Goal: Information Seeking & Learning: Learn about a topic

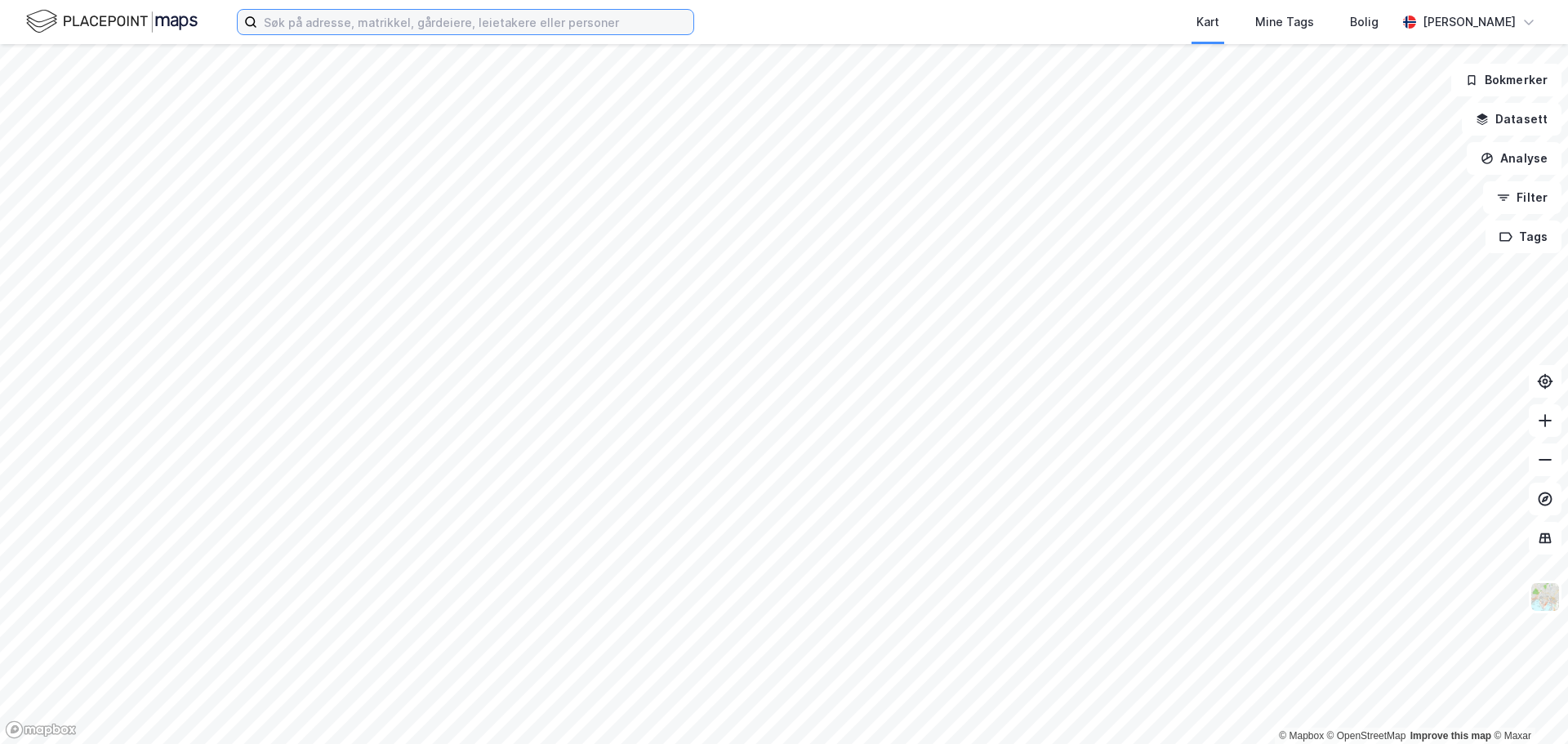
click at [534, 15] on input at bounding box center [475, 22] width 436 height 25
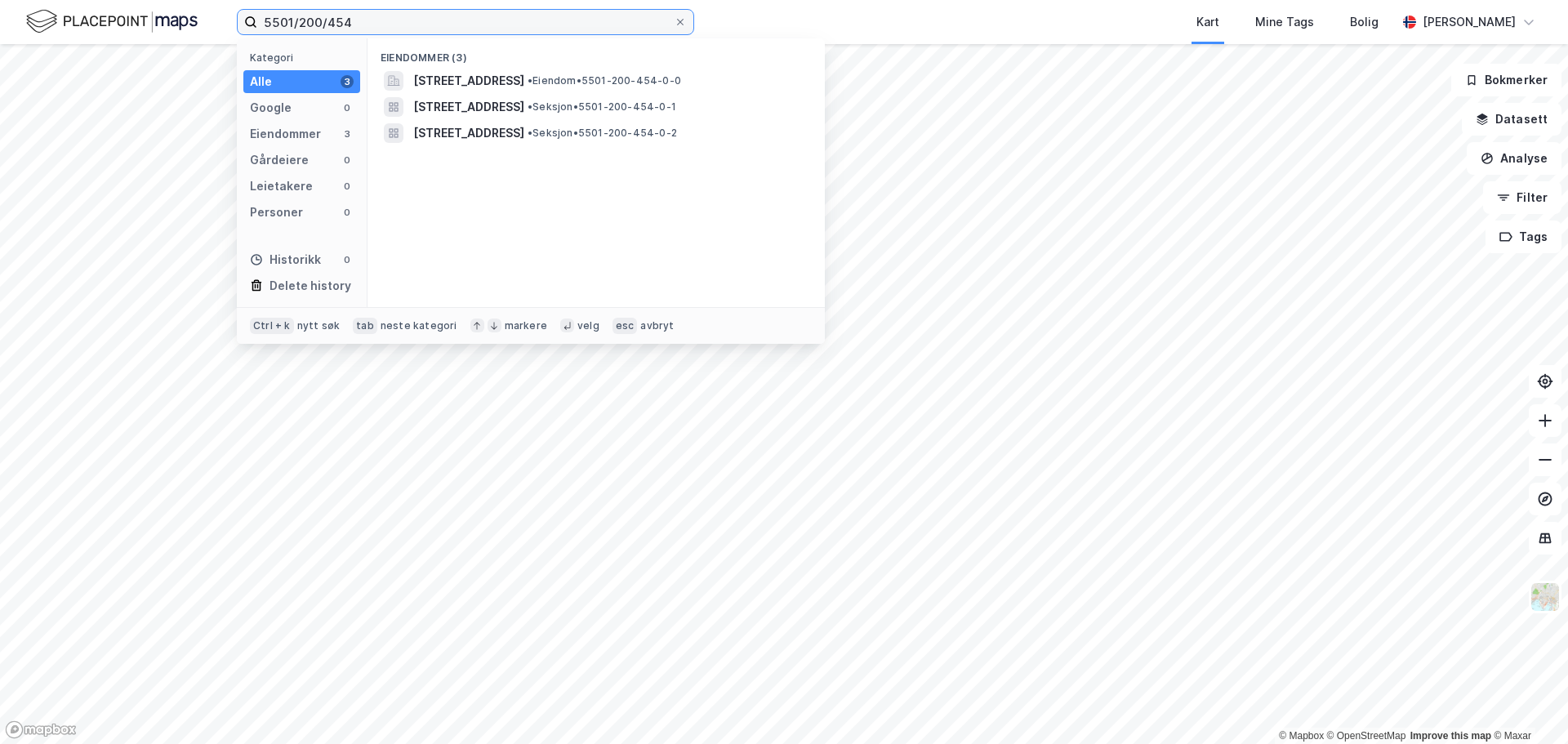
type input "5501/200/454"
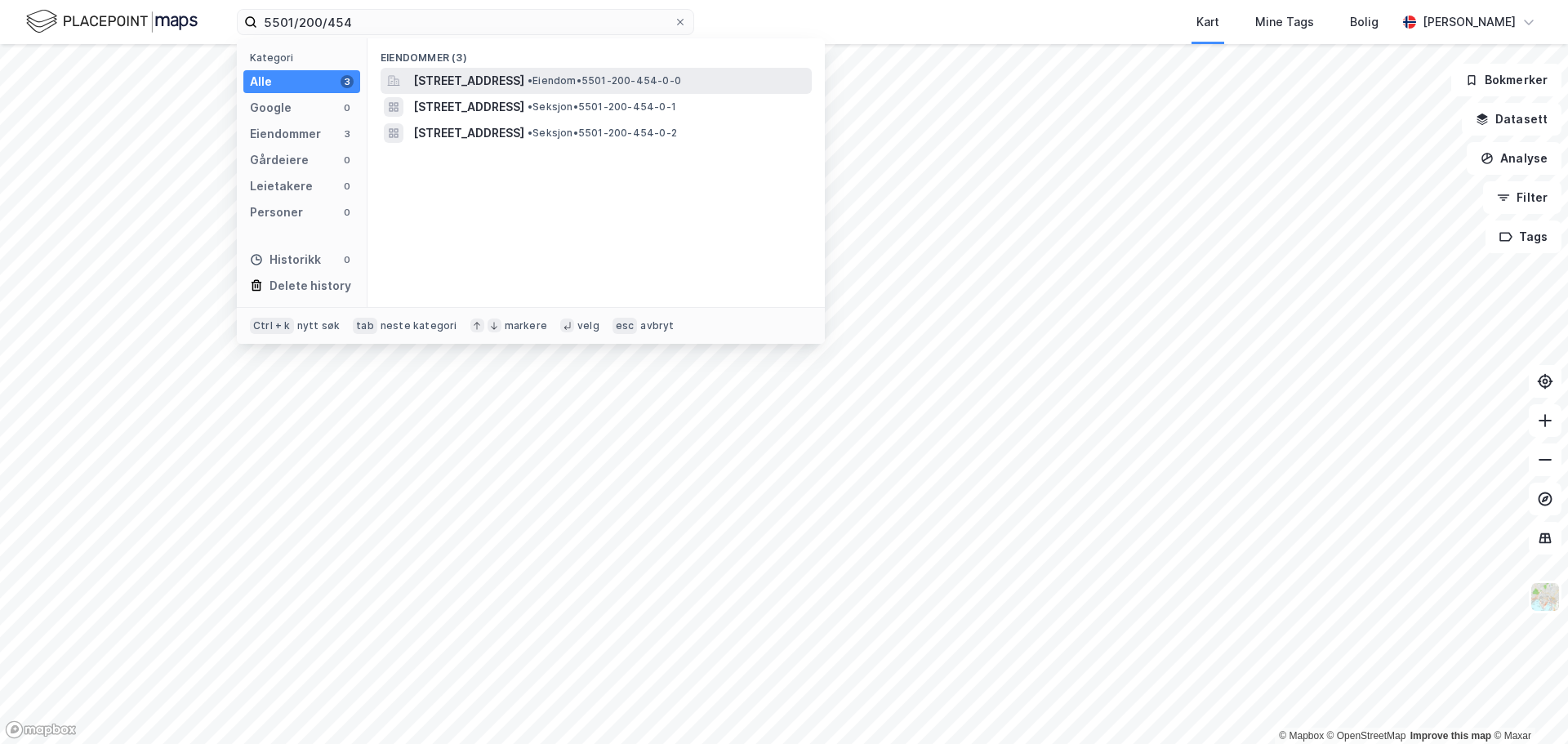
click at [489, 75] on span "[STREET_ADDRESS]" at bounding box center [469, 80] width 111 height 19
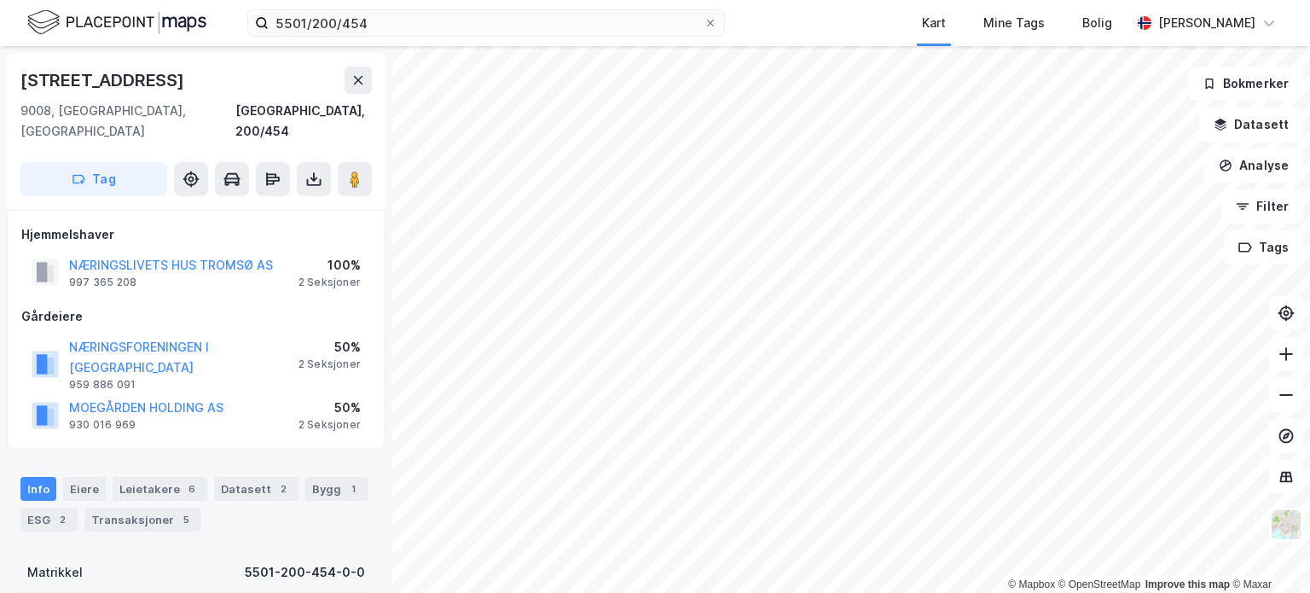
scroll to position [85, 0]
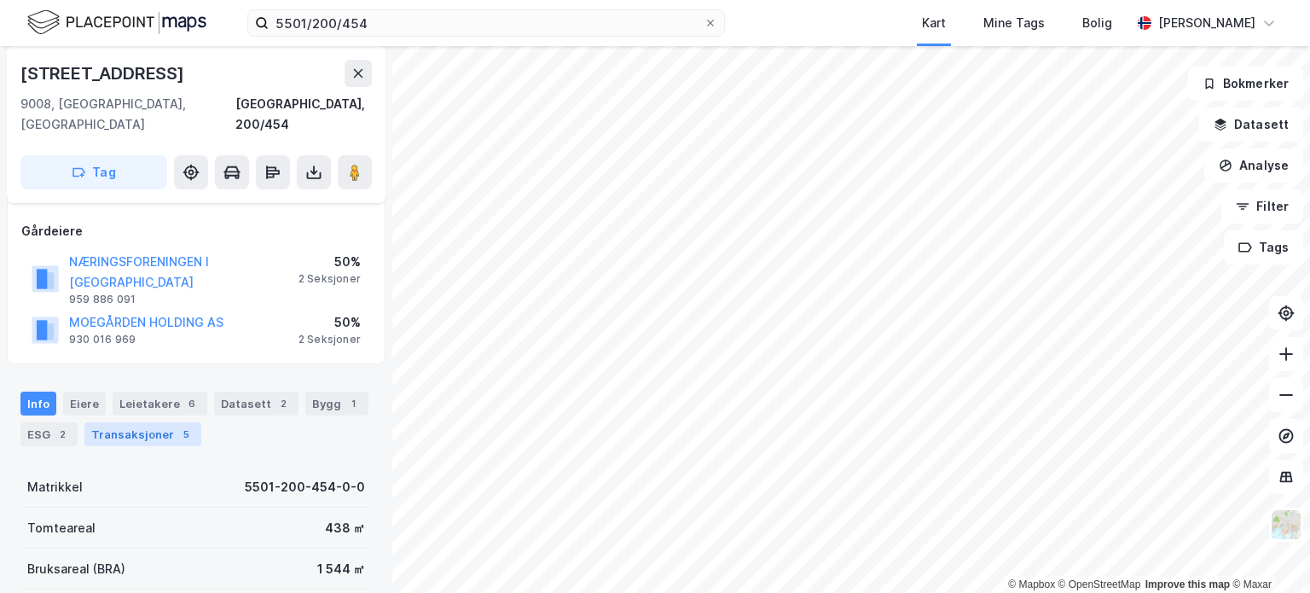
click at [159, 422] on div "Transaksjoner 5" at bounding box center [142, 434] width 117 height 24
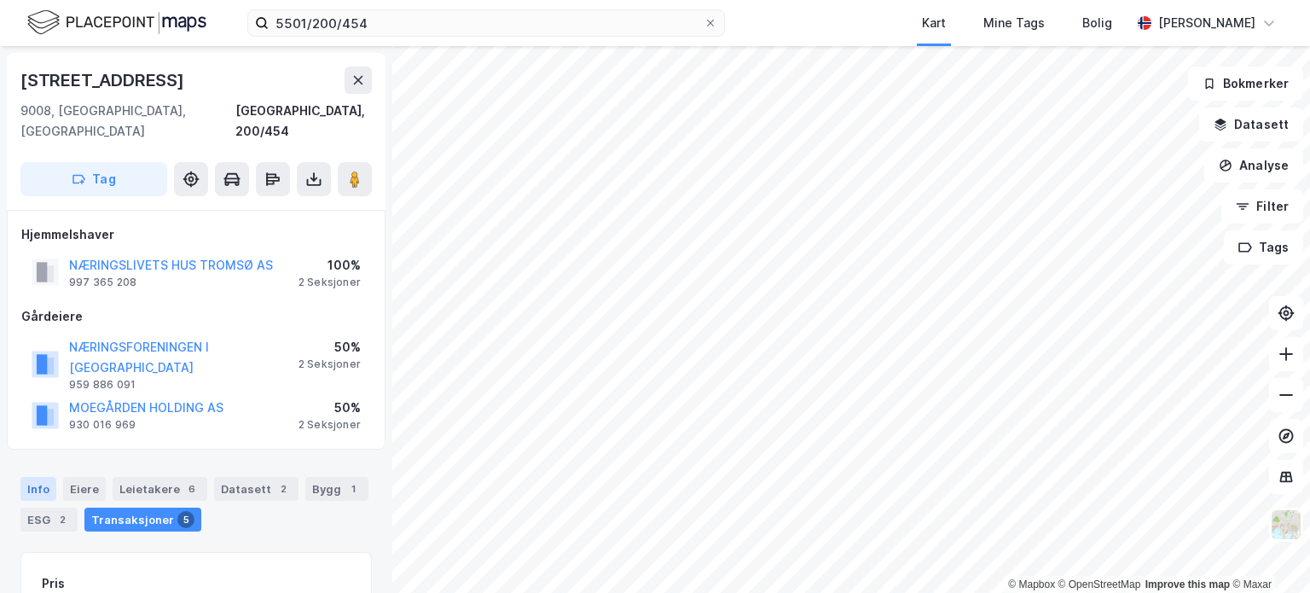
click at [32, 477] on div "Info" at bounding box center [38, 489] width 36 height 24
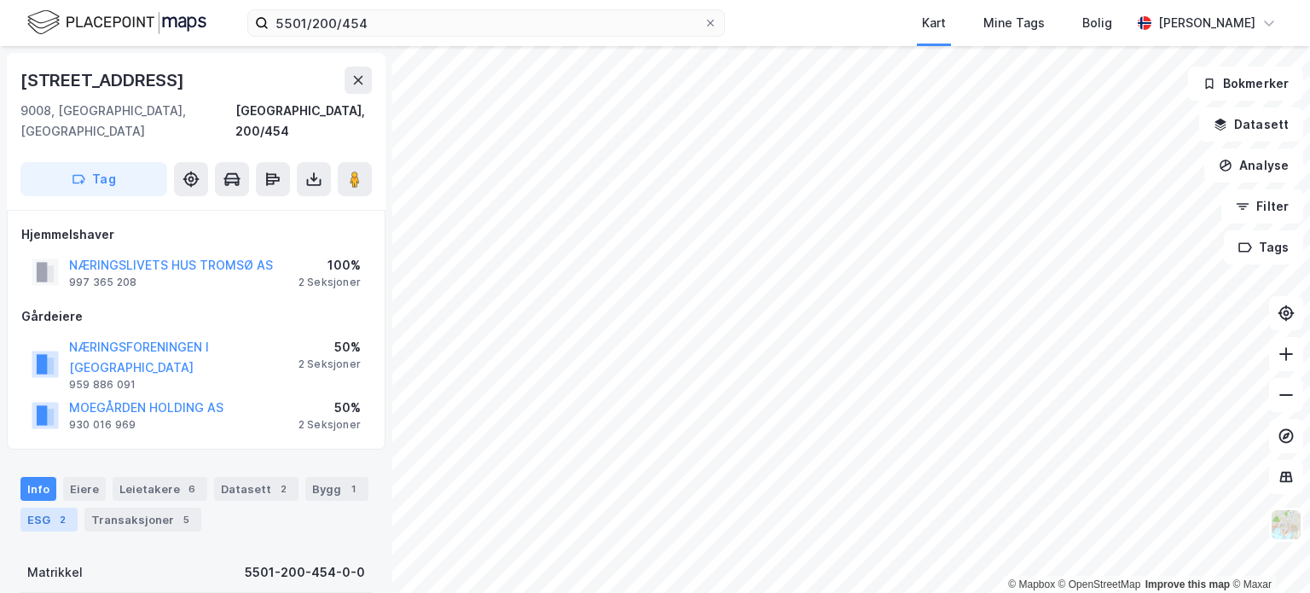
click at [39, 507] on div "ESG 2" at bounding box center [48, 519] width 57 height 24
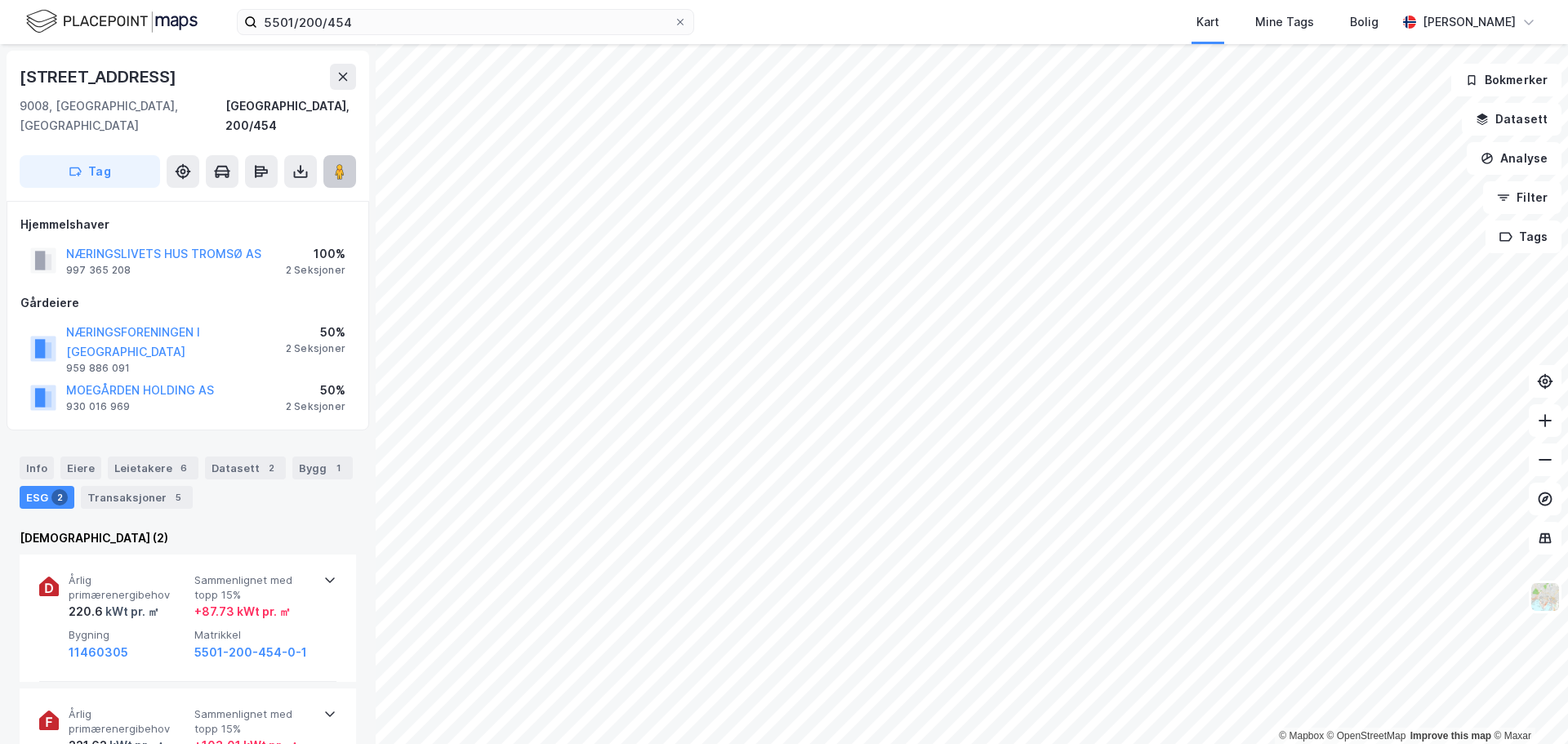
click at [333, 164] on icon at bounding box center [339, 171] width 16 height 16
click at [1529, 124] on button "Datasett" at bounding box center [1512, 119] width 100 height 33
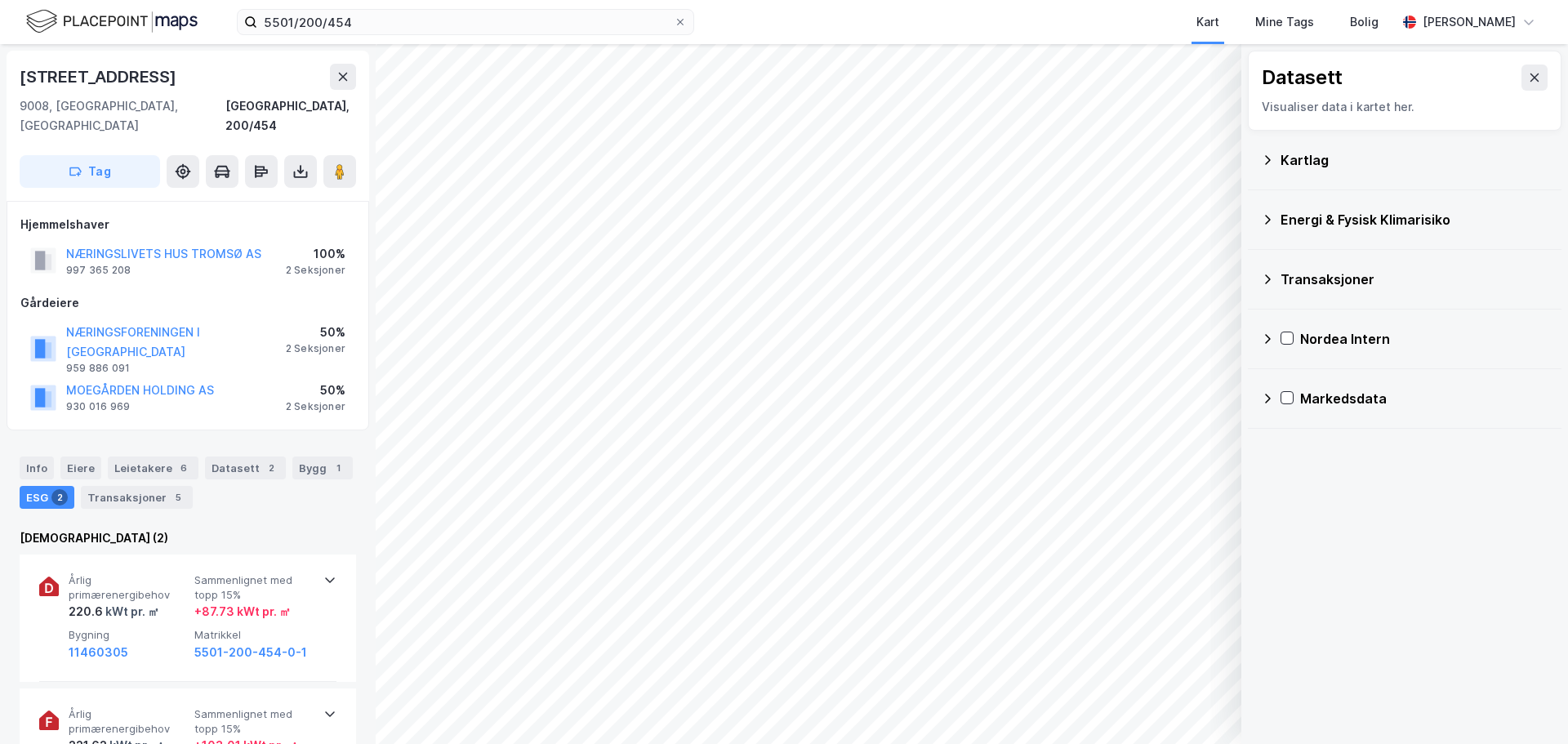
click at [1328, 220] on div "Energi & Fysisk Klimarisiko" at bounding box center [1415, 219] width 268 height 19
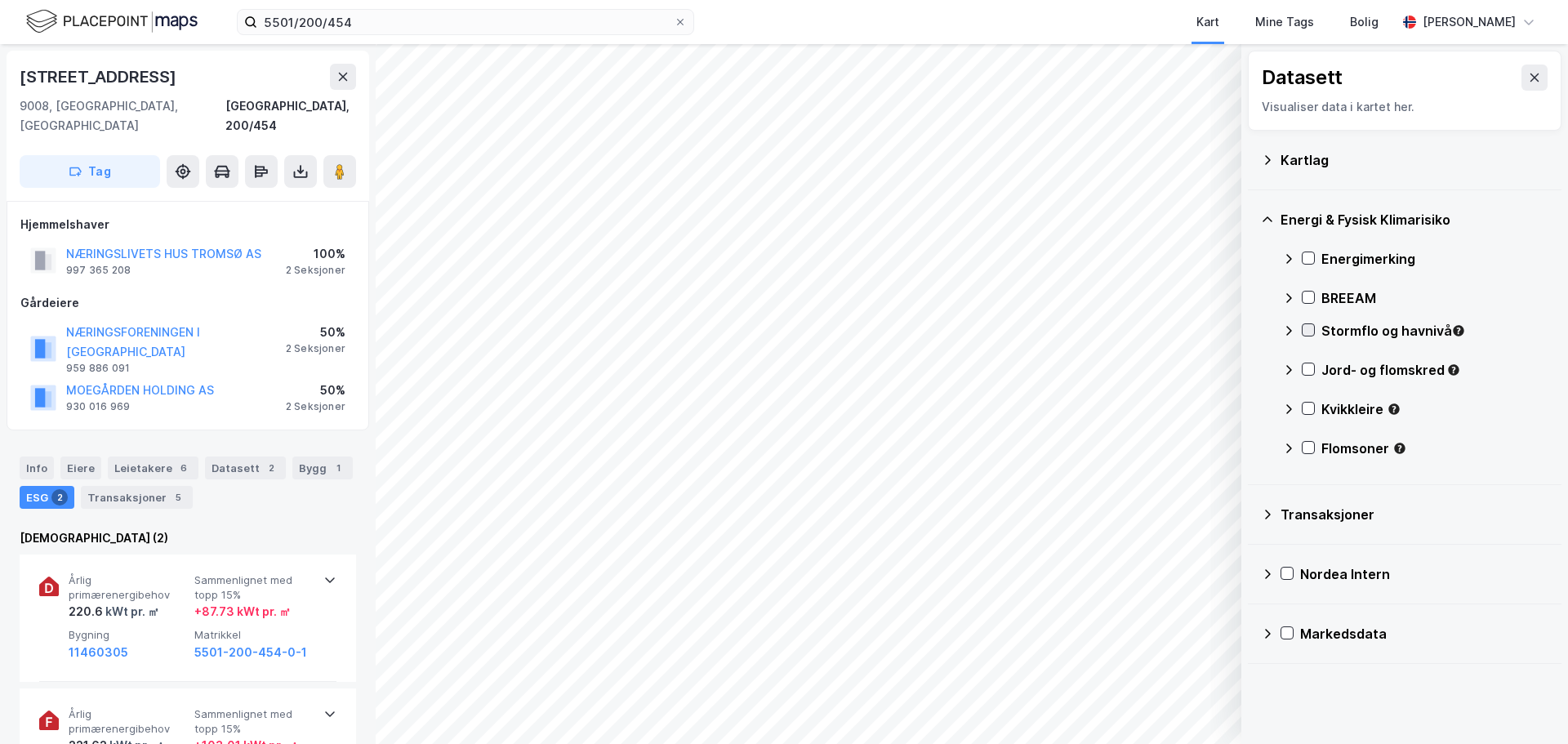
click at [1311, 328] on icon at bounding box center [1308, 330] width 11 height 11
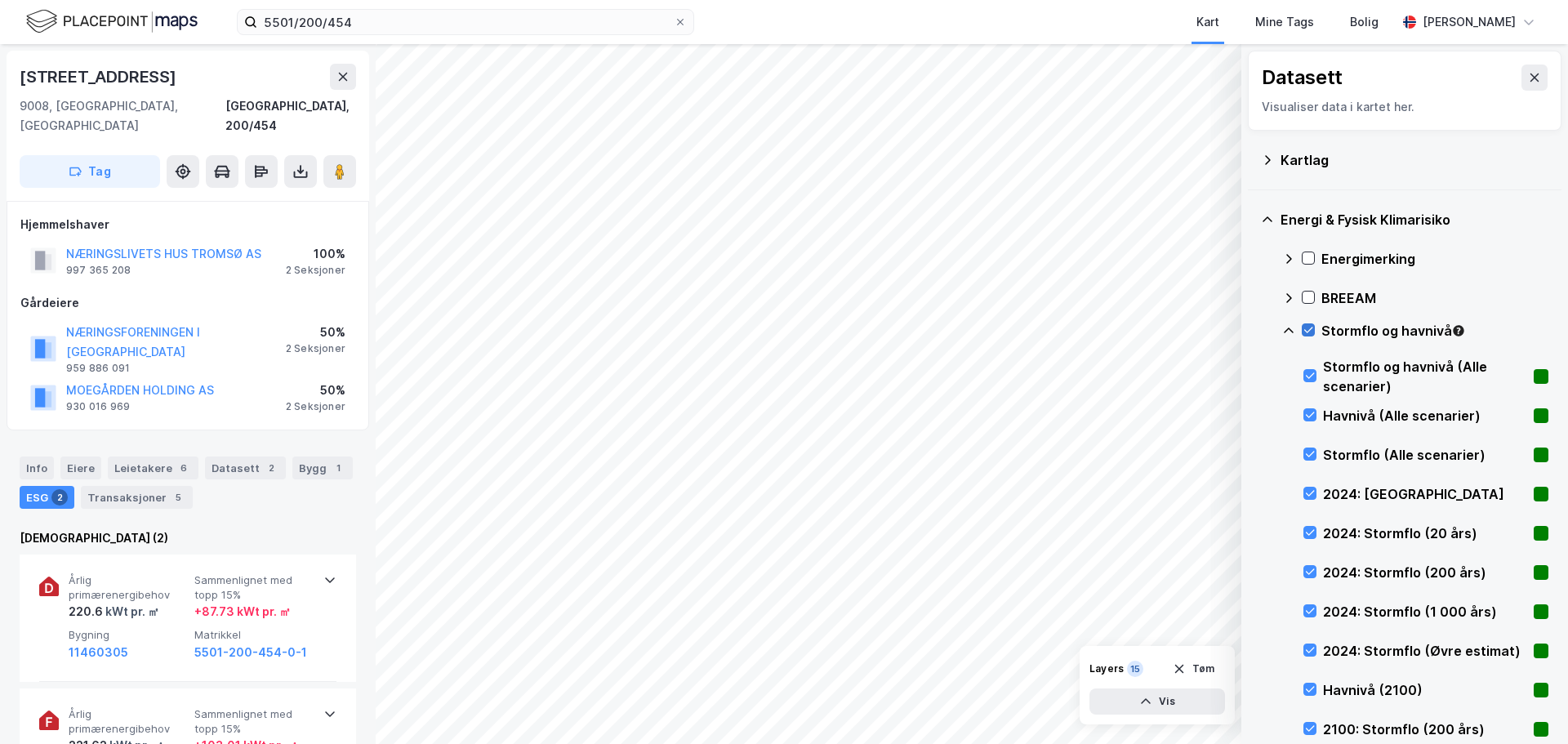
click at [1311, 329] on icon at bounding box center [1308, 330] width 9 height 6
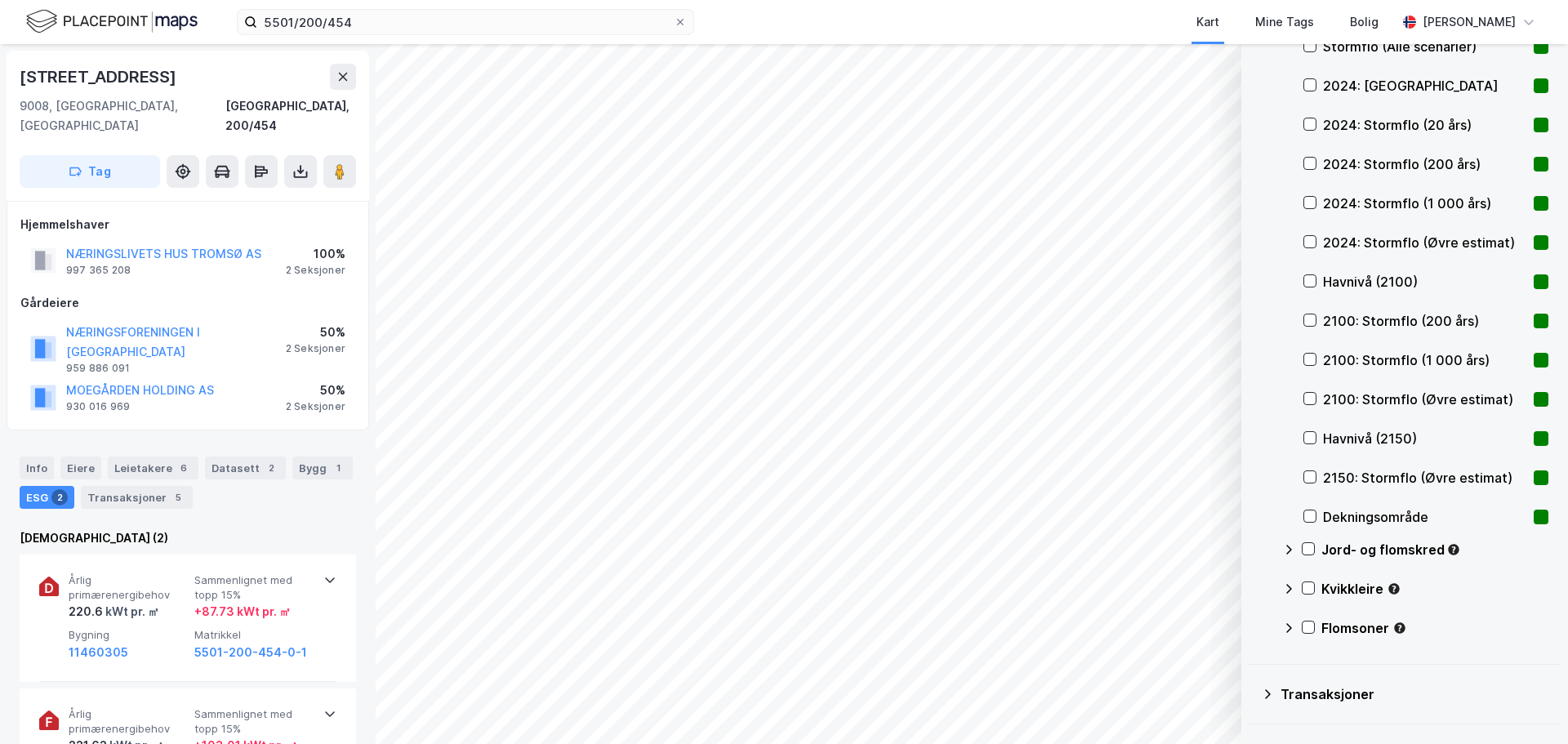
scroll to position [514, 0]
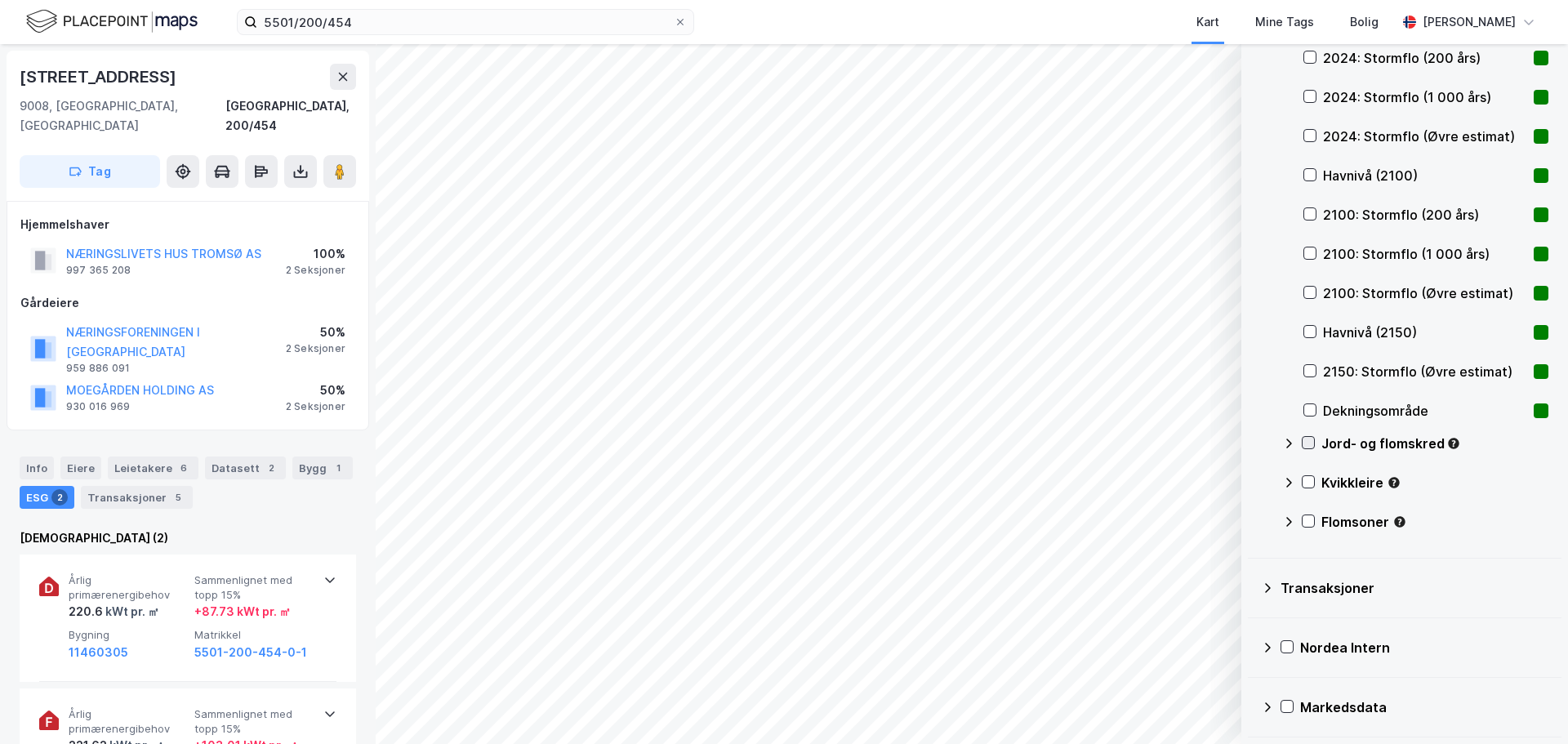
click at [1311, 438] on icon at bounding box center [1308, 442] width 11 height 11
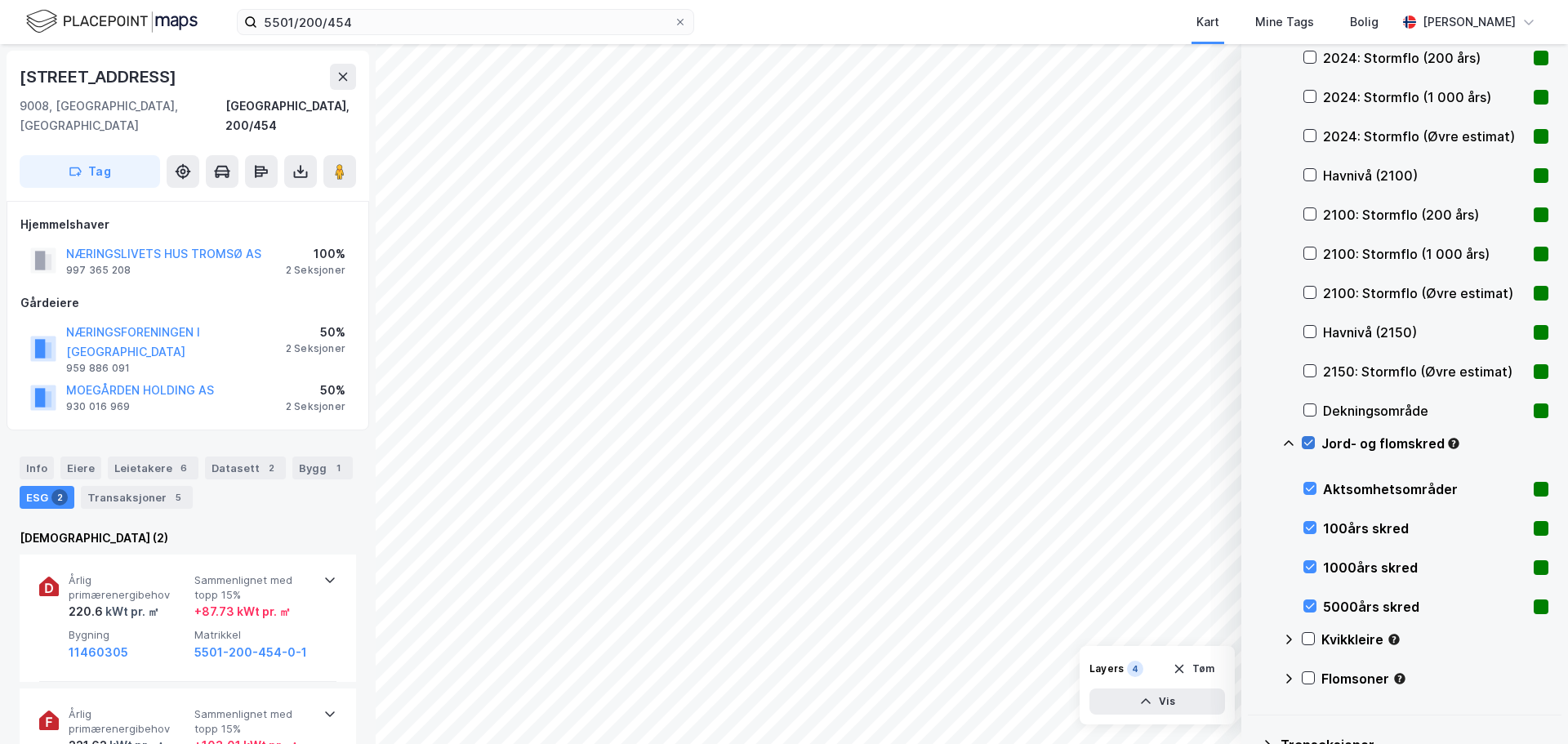
click at [1311, 438] on icon at bounding box center [1308, 442] width 11 height 11
click at [1309, 636] on icon at bounding box center [1308, 639] width 11 height 11
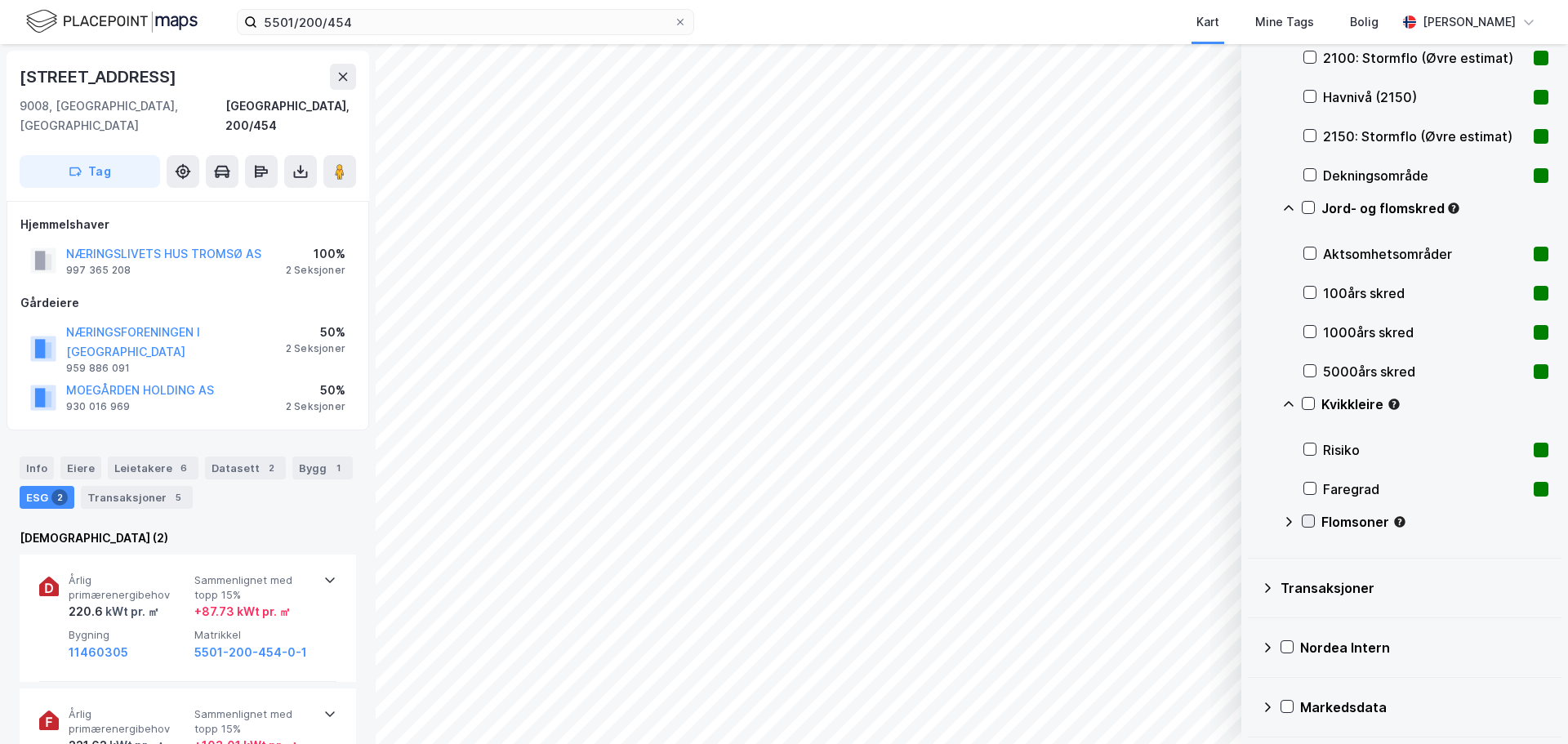
click at [1307, 520] on icon at bounding box center [1308, 521] width 11 height 11
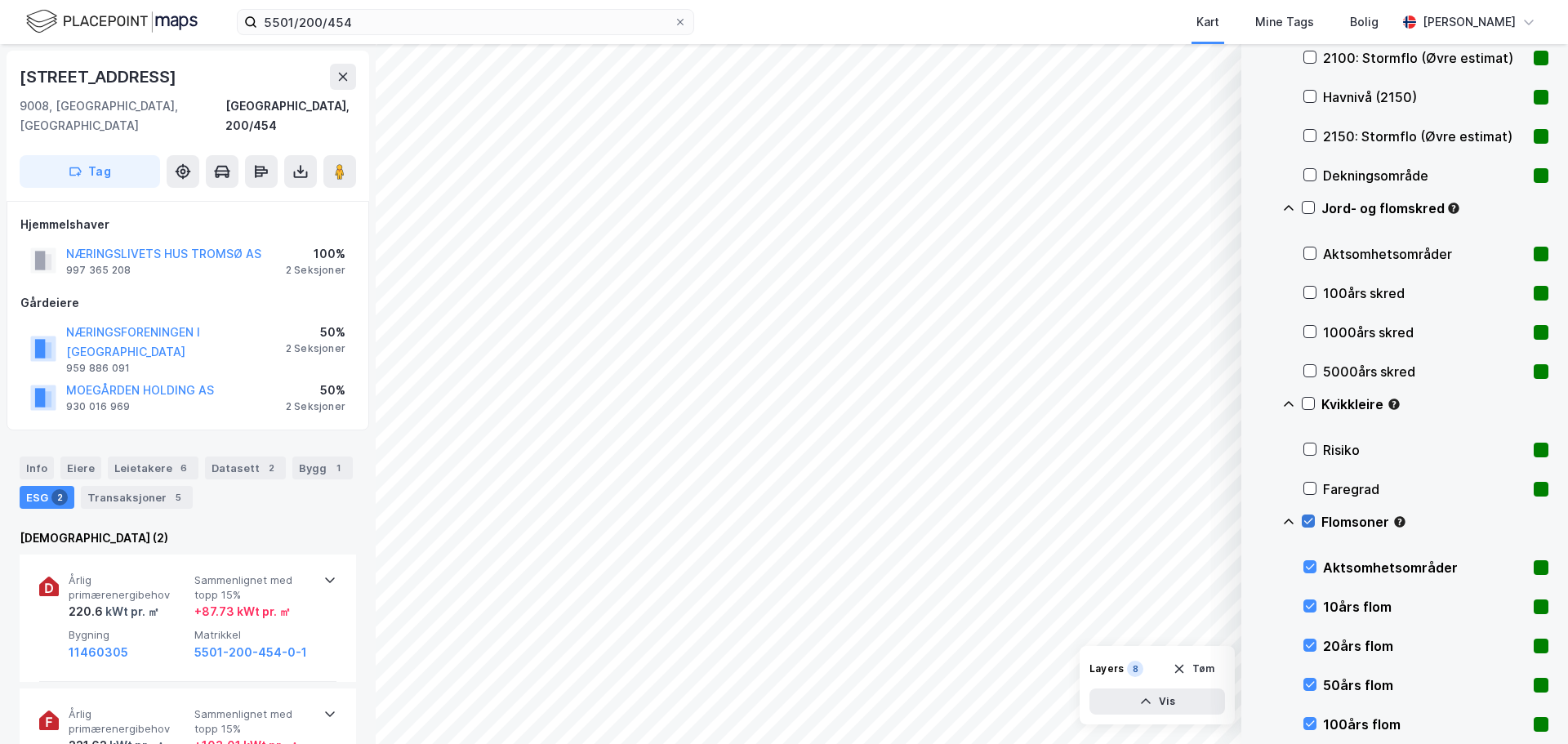
click at [1307, 520] on icon at bounding box center [1308, 521] width 11 height 11
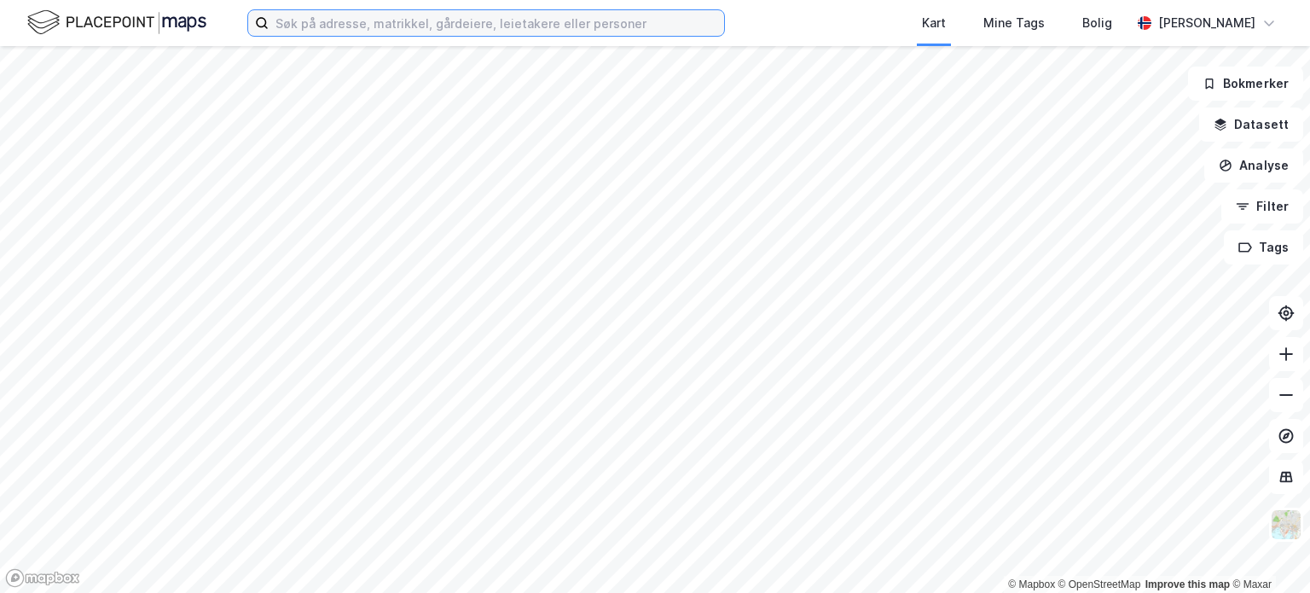
click at [427, 24] on input at bounding box center [496, 23] width 455 height 26
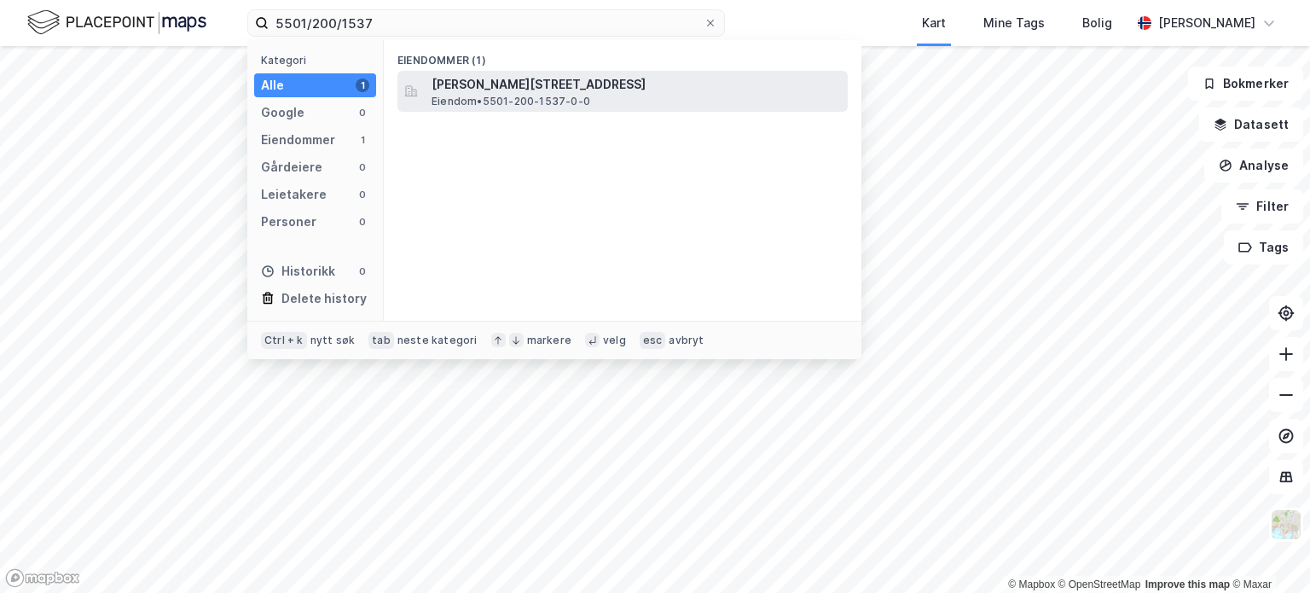
click at [512, 83] on span "[PERSON_NAME][STREET_ADDRESS]" at bounding box center [636, 84] width 409 height 20
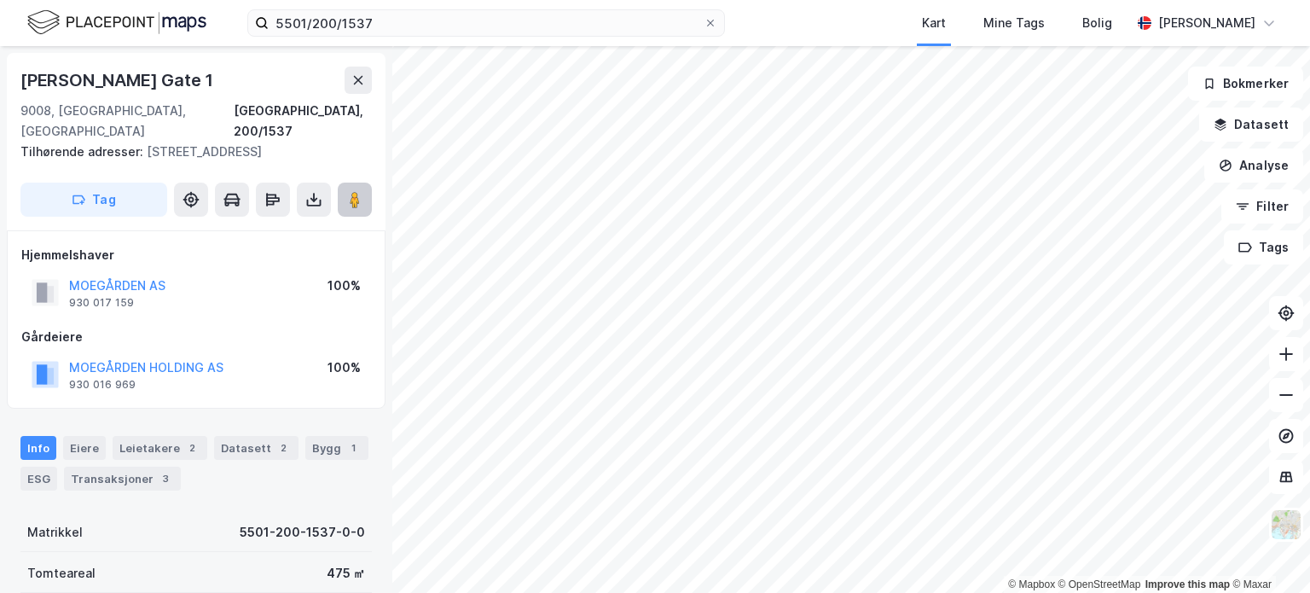
click at [355, 191] on image at bounding box center [355, 199] width 10 height 17
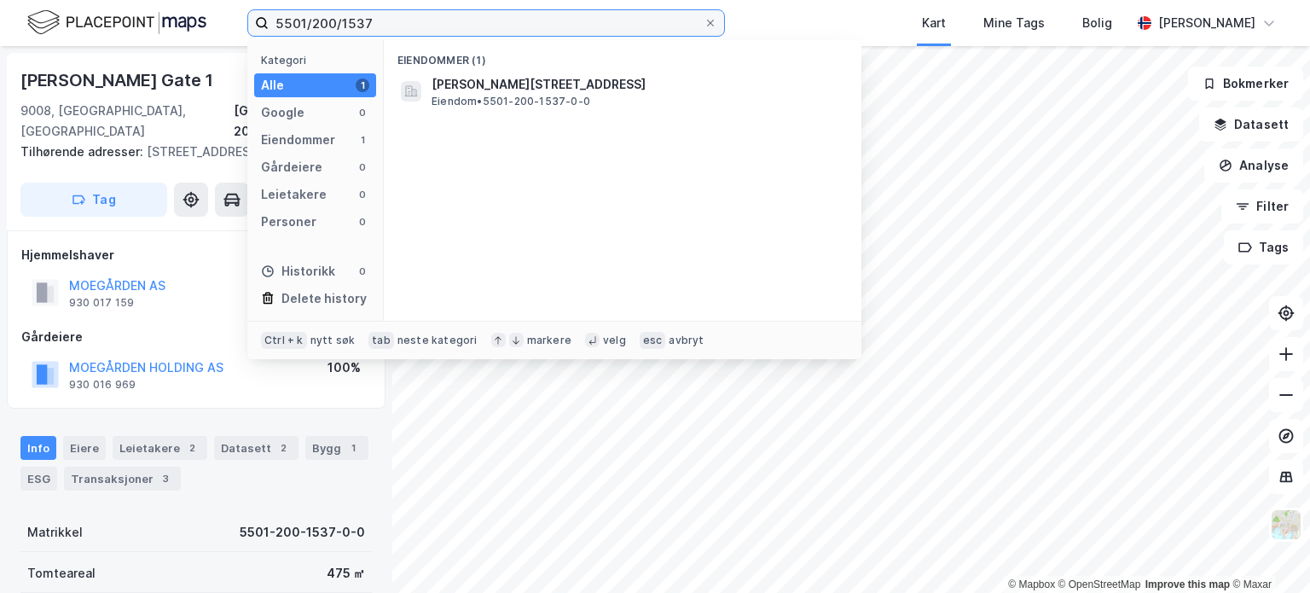
drag, startPoint x: 398, startPoint y: 27, endPoint x: -88, endPoint y: -1, distance: 486.9
click at [0, 0] on html "5501/200/1537 Kategori Alle 1 Google 0 Eiendommer 1 Gårdeiere 0 Leietakere 0 Pe…" at bounding box center [655, 296] width 1310 height 593
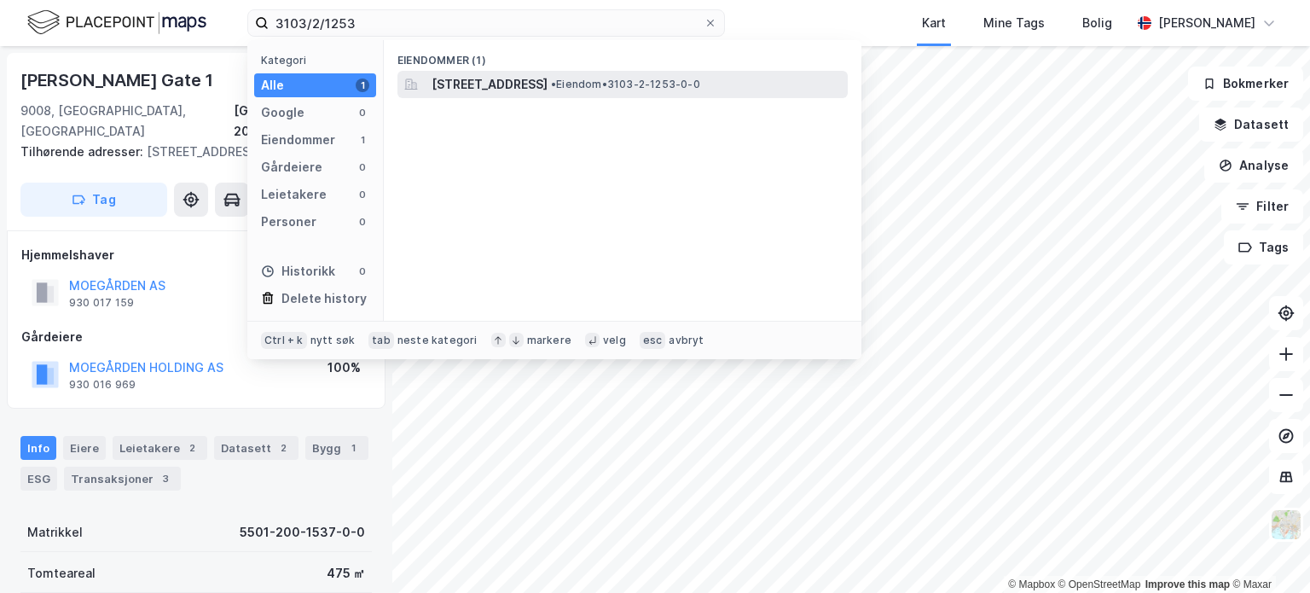
click at [466, 84] on span "Jeløgata 6, 1531, MOSS, MOSS" at bounding box center [490, 84] width 116 height 20
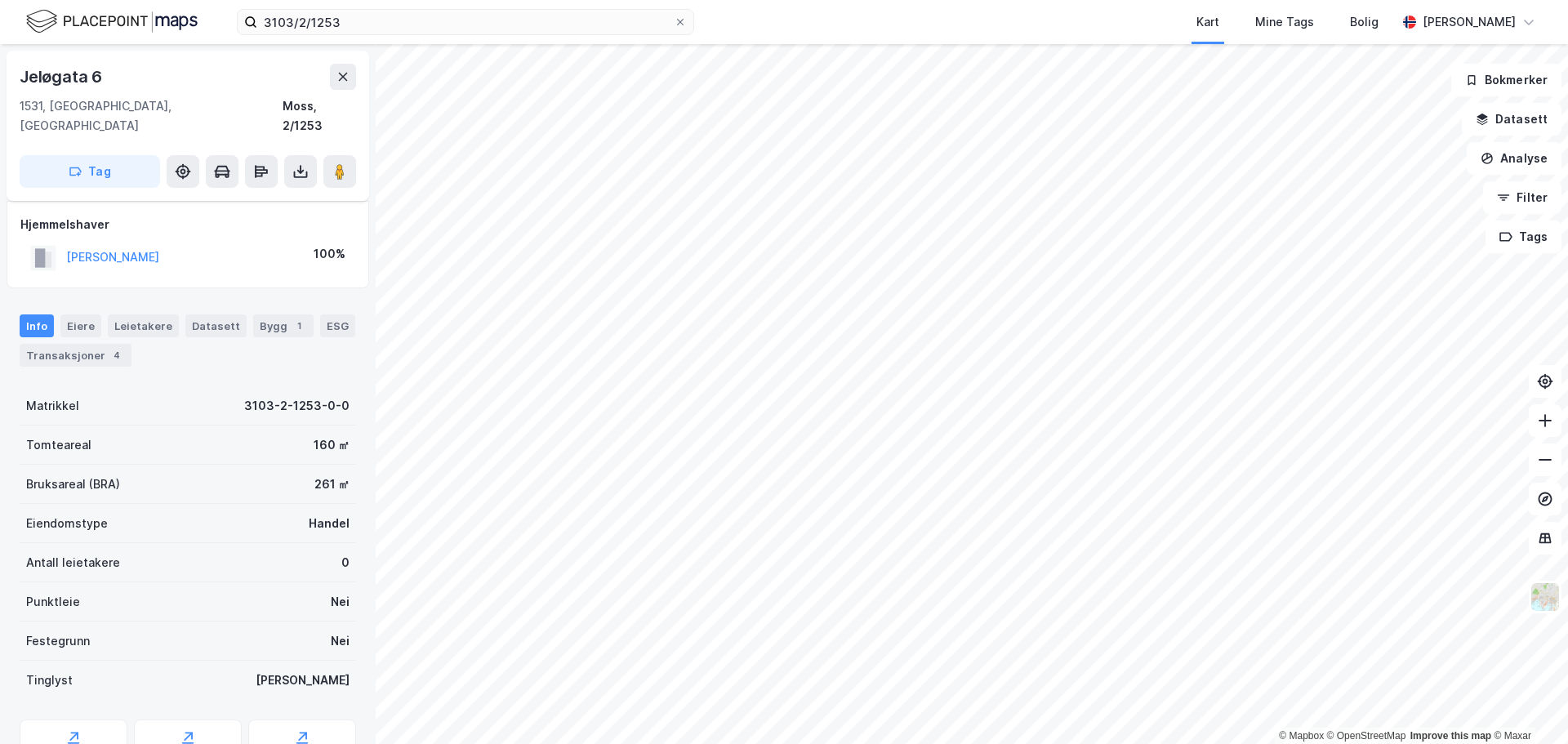
scroll to position [61, 0]
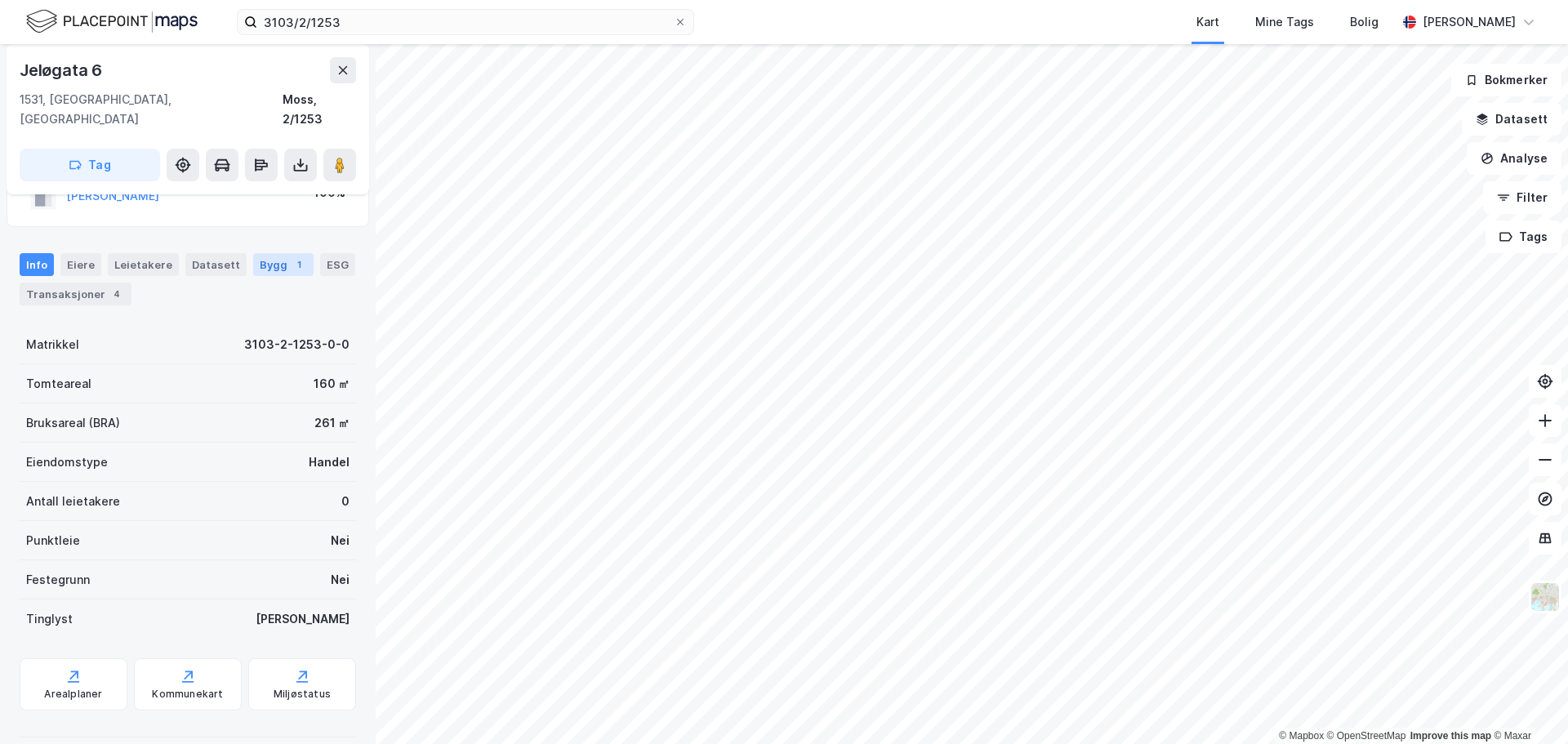
click at [267, 253] on div "Bygg 1" at bounding box center [283, 264] width 60 height 23
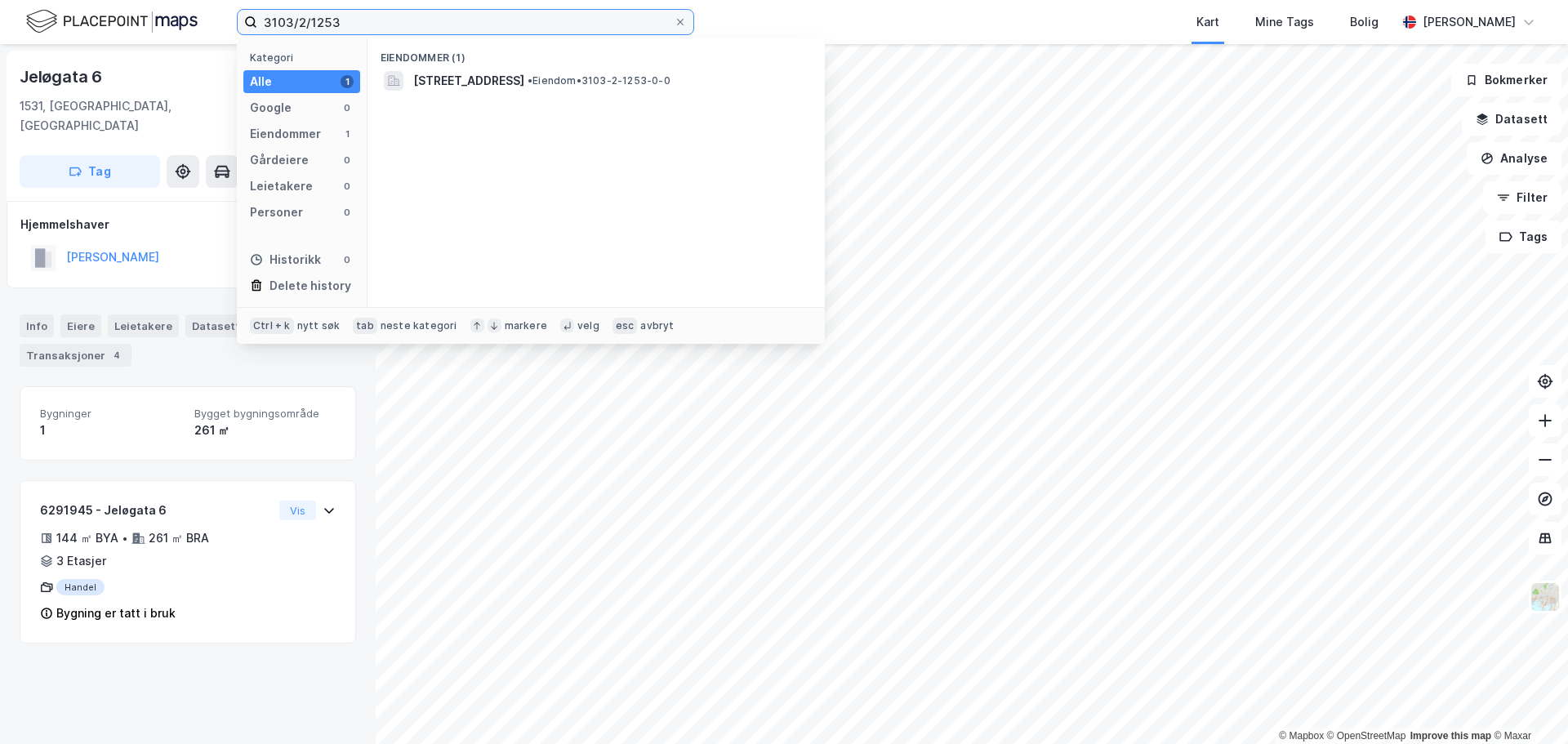
drag, startPoint x: 330, startPoint y: 22, endPoint x: 74, endPoint y: 3, distance: 256.7
click at [89, 9] on div "3103/2/1253 Kategori Alle 1 Google 0 Eiendommer 1 Gårdeiere 0 Leietakere 0 Pers…" at bounding box center [784, 22] width 1568 height 44
type input "5501/200/1537"
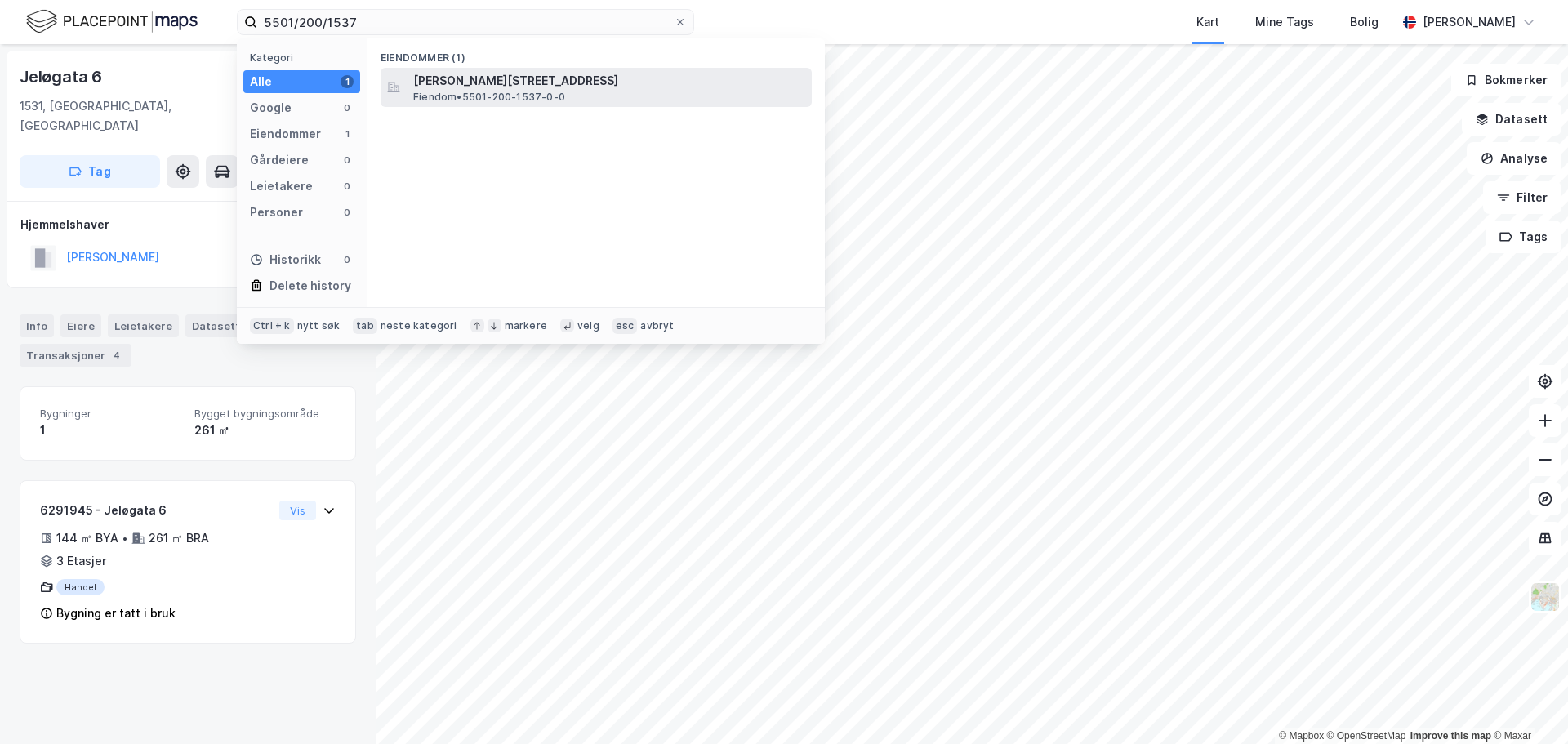
click at [474, 87] on span "[PERSON_NAME][STREET_ADDRESS]" at bounding box center [609, 80] width 392 height 19
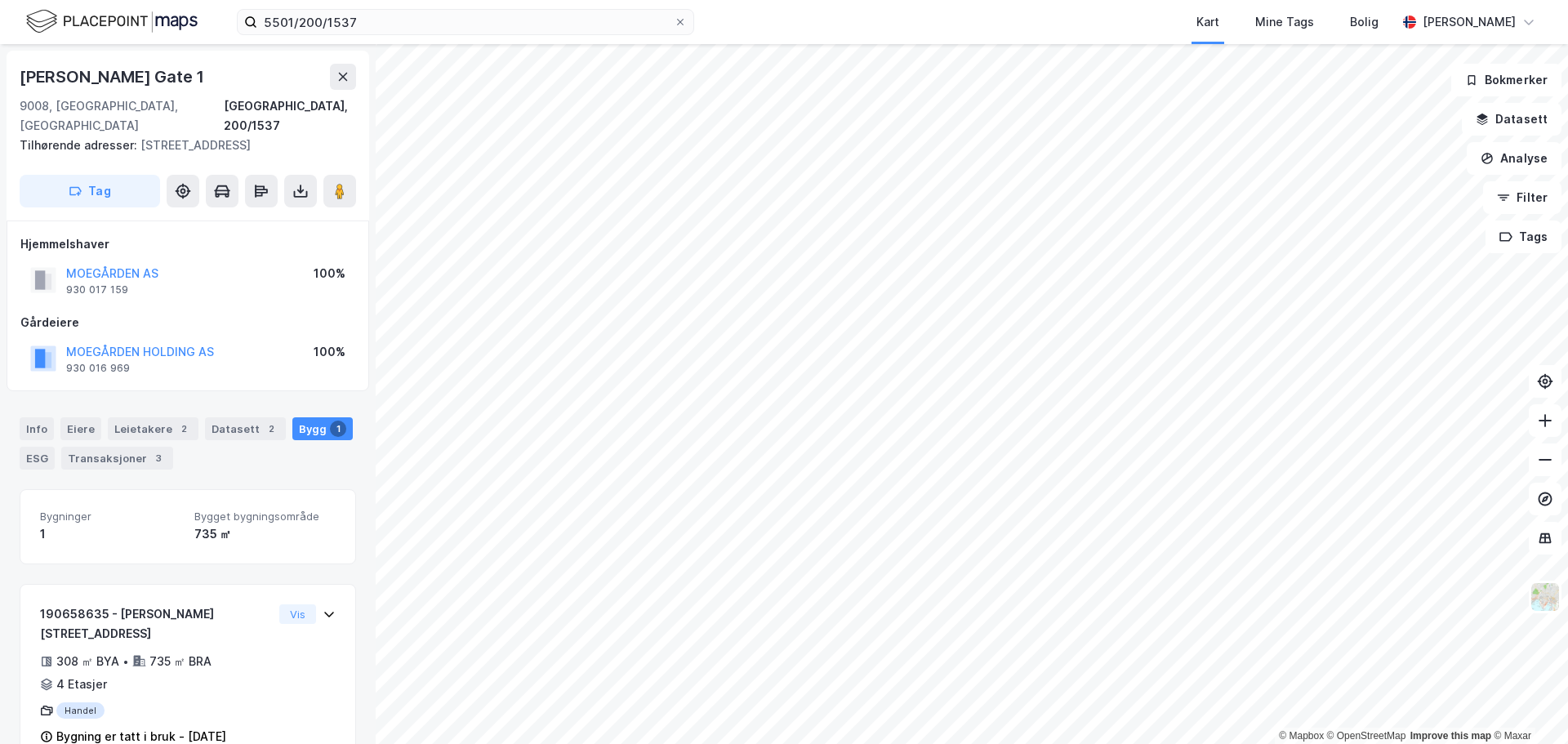
scroll to position [3, 0]
click at [45, 319] on div "ESG" at bounding box center [36, 455] width 35 height 23
